Goal: Information Seeking & Learning: Learn about a topic

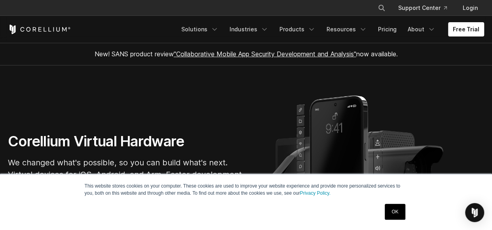
click at [395, 213] on link "OK" at bounding box center [395, 212] width 20 height 16
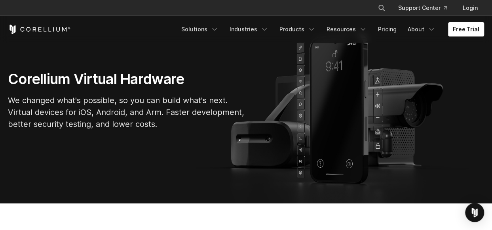
scroll to position [67, 0]
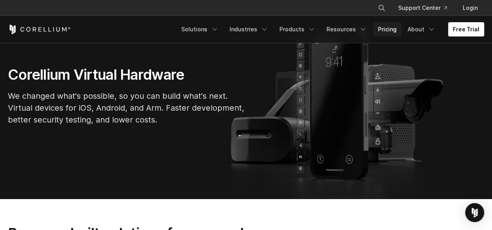
click at [387, 29] on link "Pricing" at bounding box center [387, 29] width 28 height 14
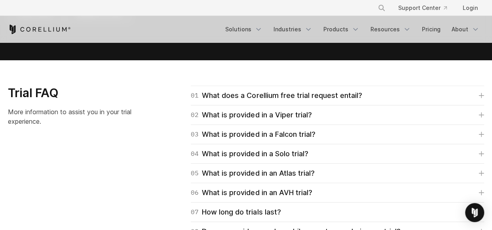
scroll to position [1107, 0]
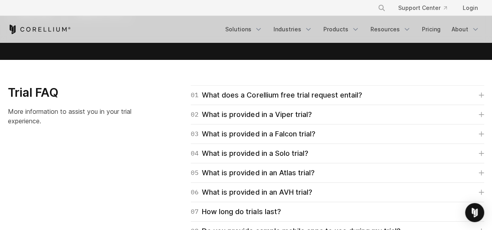
click at [375, 107] on div "02 What is provided in a Viper trial? Viper trials are Advanced Edition which i…" at bounding box center [337, 114] width 293 height 19
click at [479, 112] on icon at bounding box center [482, 115] width 6 height 6
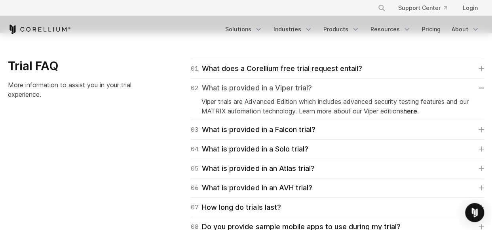
scroll to position [1134, 0]
click at [417, 109] on link "here" at bounding box center [410, 111] width 14 height 8
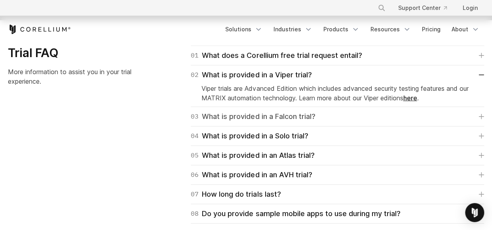
scroll to position [1162, 0]
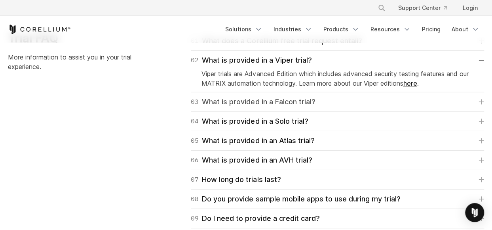
click at [482, 100] on icon at bounding box center [481, 102] width 5 height 5
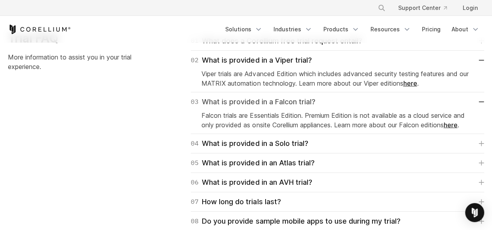
scroll to position [1172, 0]
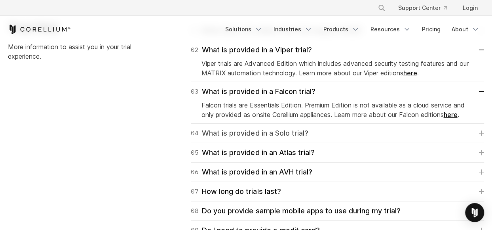
click at [479, 133] on icon at bounding box center [481, 133] width 5 height 5
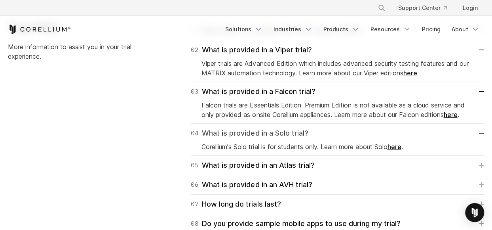
scroll to position [1190, 0]
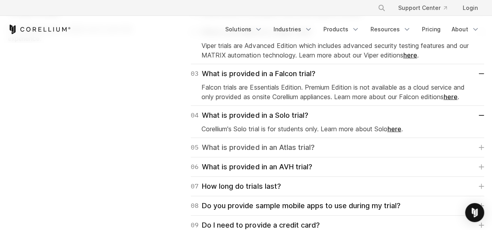
click at [480, 145] on icon at bounding box center [482, 148] width 6 height 6
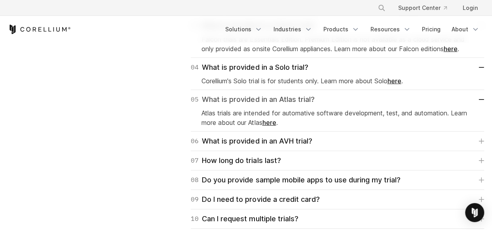
scroll to position [1238, 0]
click at [482, 140] on icon at bounding box center [482, 141] width 6 height 6
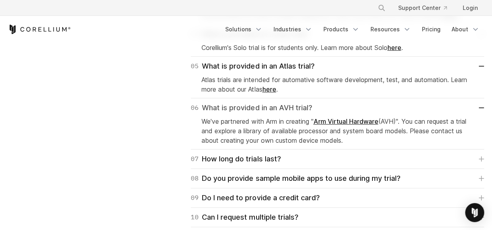
scroll to position [1271, 0]
click at [479, 157] on icon at bounding box center [482, 159] width 6 height 6
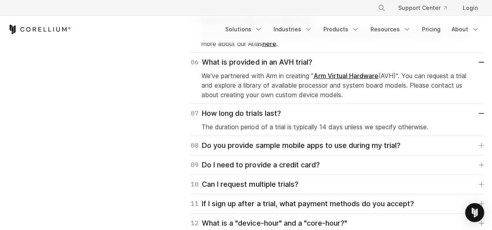
scroll to position [1349, 0]
